Goal: Task Accomplishment & Management: Complete application form

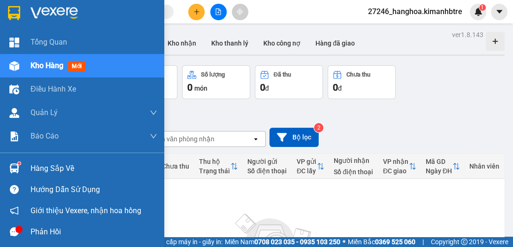
click at [38, 66] on span "Kho hàng" at bounding box center [46, 65] width 33 height 9
click at [53, 68] on span "Kho hàng" at bounding box center [46, 65] width 33 height 9
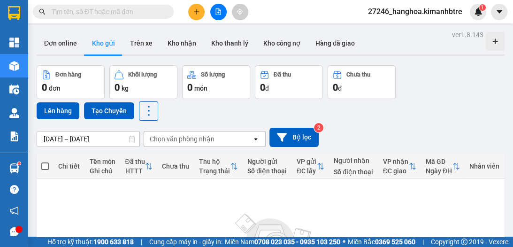
click at [200, 15] on button at bounding box center [196, 12] width 16 height 16
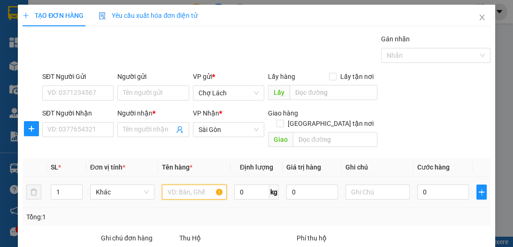
click at [198, 184] on input "text" at bounding box center [194, 191] width 64 height 15
click at [79, 128] on input "SĐT Người Nhận" at bounding box center [77, 129] width 71 height 15
click at [83, 126] on input "SĐT Người Nhận" at bounding box center [77, 129] width 71 height 15
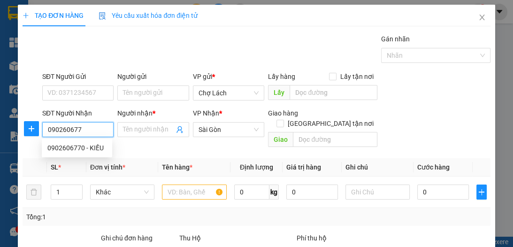
type input "0902606770"
click at [78, 146] on div "0902606770 - KIỀU" at bounding box center [76, 148] width 59 height 10
type input "KIỀU"
type input "0902606770"
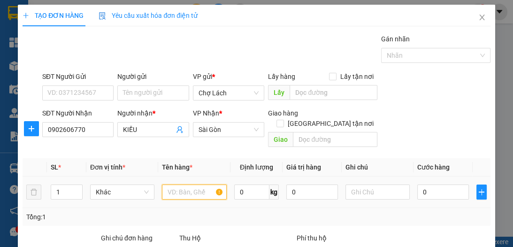
click at [183, 184] on input "text" at bounding box center [194, 191] width 64 height 15
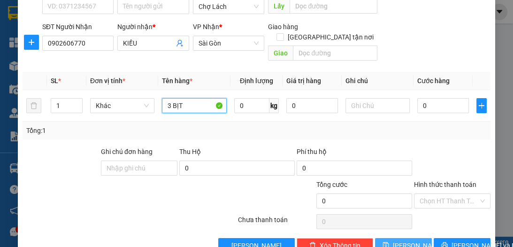
scroll to position [99, 0]
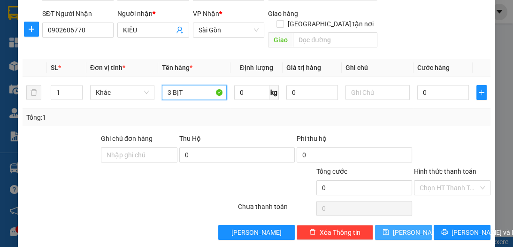
type input "3 BỊT"
click at [409, 225] on button "[PERSON_NAME]" at bounding box center [403, 232] width 57 height 15
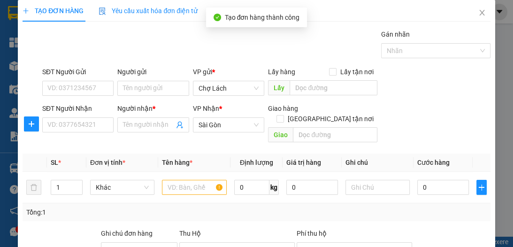
scroll to position [0, 0]
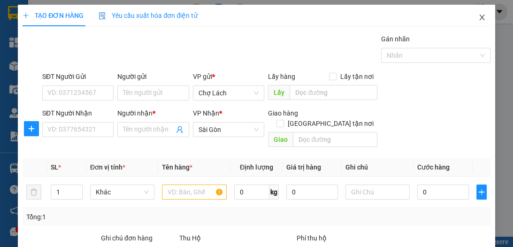
click at [479, 17] on icon "close" at bounding box center [481, 18] width 5 height 6
